Goal: Task Accomplishment & Management: Use online tool/utility

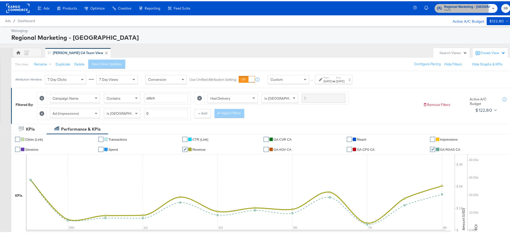
click at [454, 8] on span "Clarks" at bounding box center [468, 9] width 46 height 4
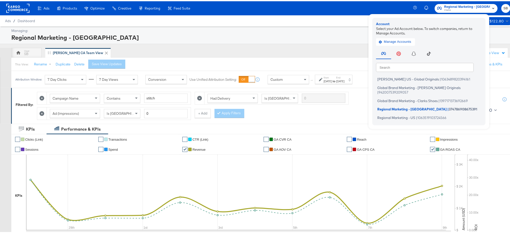
click at [400, 68] on input "text" at bounding box center [425, 65] width 98 height 9
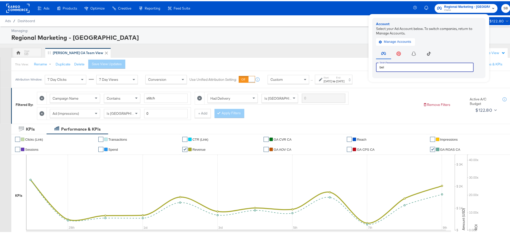
type input "bel"
click at [14, 7] on rect at bounding box center [17, 7] width 23 height 9
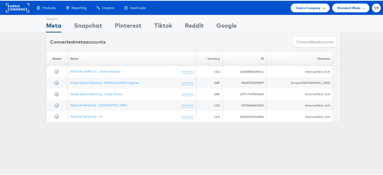
click at [298, 9] on span "Clarks Company" at bounding box center [308, 7] width 25 height 5
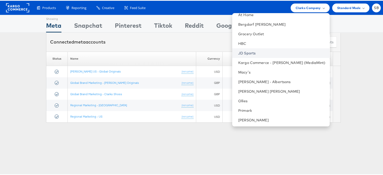
scroll to position [36, 0]
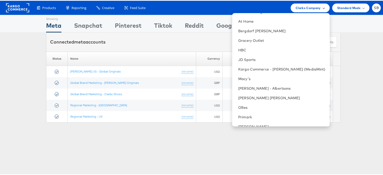
click at [306, 10] on div "Clarks Company" at bounding box center [310, 7] width 39 height 9
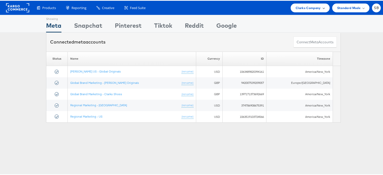
click at [306, 10] on div "Clarks Company" at bounding box center [310, 7] width 39 height 9
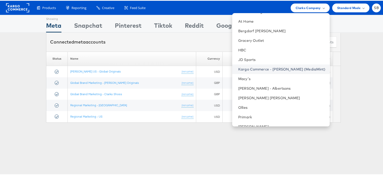
scroll to position [53, 0]
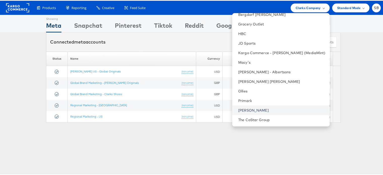
click at [260, 108] on link "Steve Madden" at bounding box center [281, 109] width 87 height 5
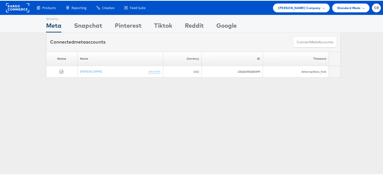
click at [94, 153] on div "Showing Meta Showing Snapchat Showing Pinterest Showing Tiktok Showing Reddit S…" at bounding box center [193, 140] width 387 height 252
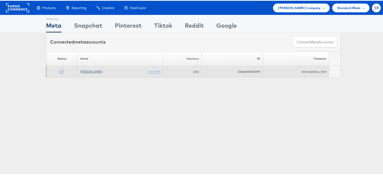
click at [88, 71] on link "Steve Madden" at bounding box center [91, 71] width 22 height 4
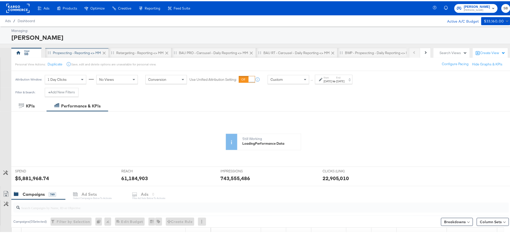
click at [83, 53] on div "Propescting - Reporting <> MM" at bounding box center [77, 51] width 48 height 5
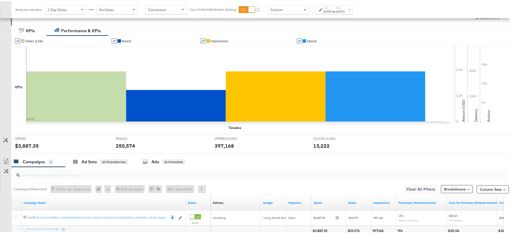
scroll to position [130, 0]
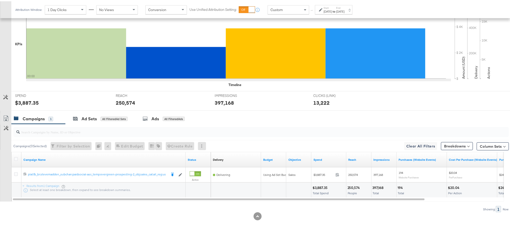
click at [332, 9] on div "Oct 8th 2025" at bounding box center [328, 10] width 8 height 4
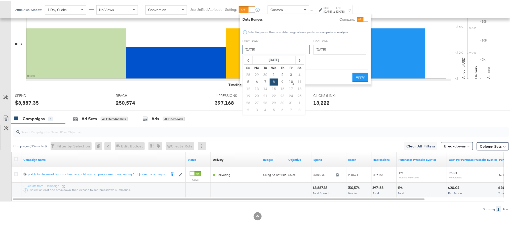
click at [289, 48] on input "October 8th 2025" at bounding box center [276, 48] width 67 height 9
click at [281, 79] on td "9" at bounding box center [282, 80] width 9 height 7
type input "October 9th 2025"
click at [317, 48] on input "October 9th 2025" at bounding box center [340, 48] width 53 height 9
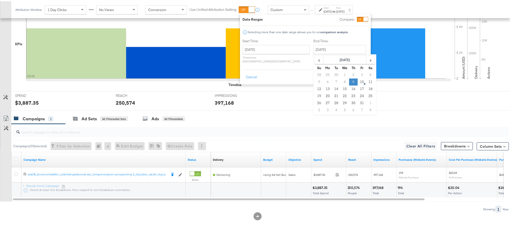
click at [349, 80] on td "9" at bounding box center [353, 80] width 9 height 7
click at [363, 68] on div "Cancel Apply" at bounding box center [306, 74] width 126 height 12
click at [361, 71] on button "Apply" at bounding box center [361, 75] width 16 height 9
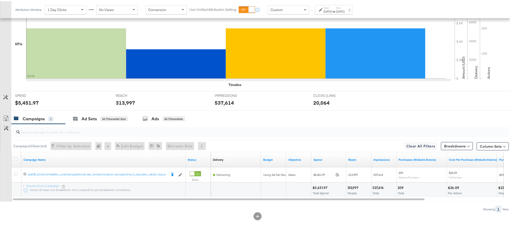
scroll to position [0, 0]
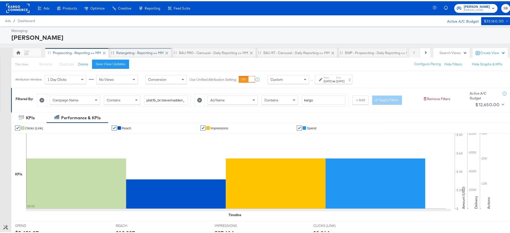
click at [151, 51] on div "Retargeting - Reporting <> MM" at bounding box center [139, 51] width 47 height 5
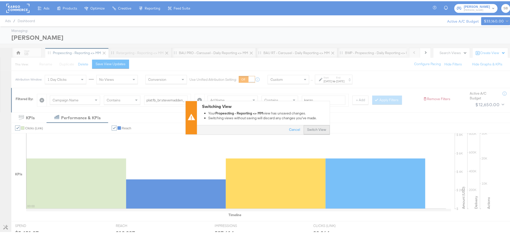
click at [307, 128] on button "Switch View" at bounding box center [317, 128] width 26 height 9
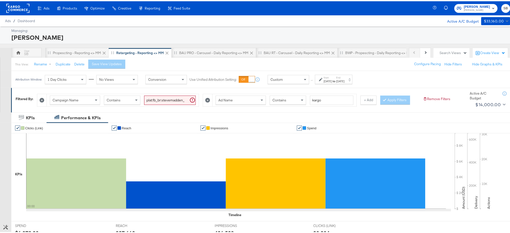
click at [331, 78] on div "Oct 8th 2025" at bounding box center [328, 80] width 8 height 4
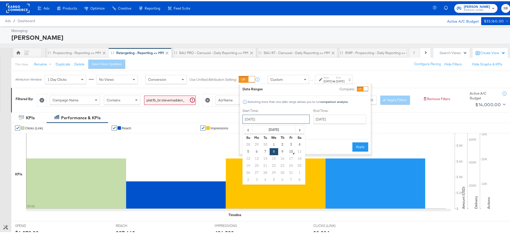
click at [278, 114] on input "October 8th 2025" at bounding box center [276, 118] width 67 height 9
click at [281, 150] on td "9" at bounding box center [282, 150] width 9 height 7
type input "October 9th 2025"
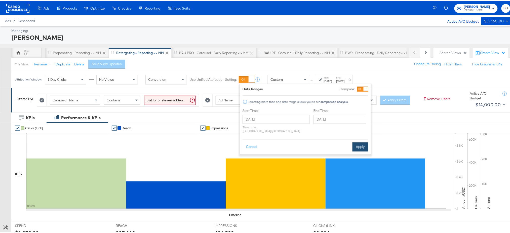
click at [358, 143] on button "Apply" at bounding box center [361, 145] width 16 height 9
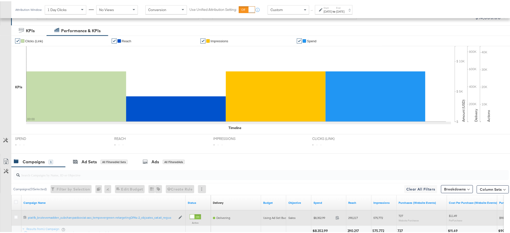
scroll to position [130, 0]
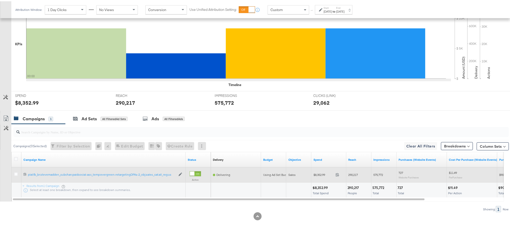
click at [378, 174] on span "575,772" at bounding box center [379, 174] width 10 height 4
copy span "575,772"
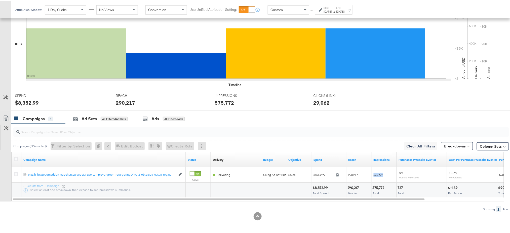
scroll to position [0, 0]
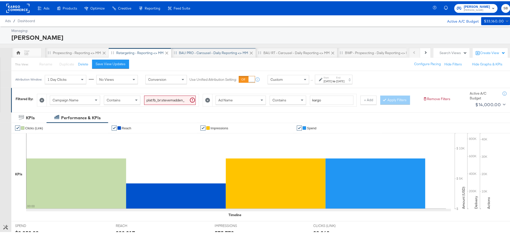
click at [196, 52] on div "BAU PRO - Carousel - Daily Reporting <> MM" at bounding box center [213, 51] width 69 height 5
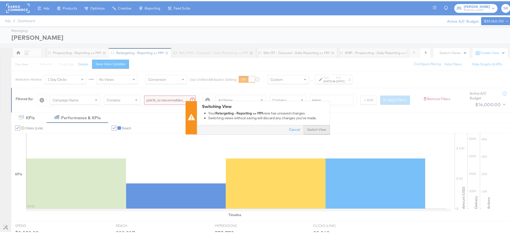
click at [315, 126] on button "Switch View" at bounding box center [317, 128] width 26 height 9
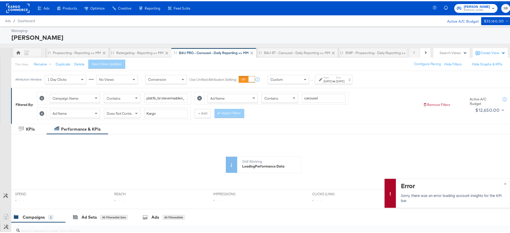
click at [332, 82] on div "Oct 8th 2025" at bounding box center [328, 80] width 8 height 4
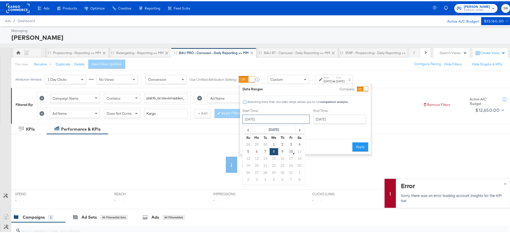
click at [276, 115] on input "October 8th 2025" at bounding box center [276, 118] width 67 height 9
click at [283, 151] on td "9" at bounding box center [282, 150] width 9 height 7
type input "October 9th 2025"
click at [353, 142] on button "Apply" at bounding box center [361, 145] width 16 height 9
